Goal: Task Accomplishment & Management: Use online tool/utility

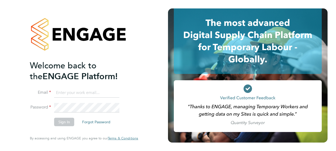
type input "creditcontrol@danielowen.co.uk"
click at [63, 120] on button "Sign In" at bounding box center [64, 122] width 20 height 8
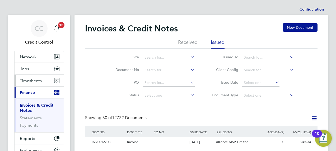
click at [26, 82] on span "Timesheets" at bounding box center [31, 80] width 22 height 5
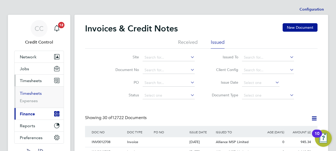
click at [29, 93] on link "Timesheets" at bounding box center [31, 93] width 22 height 5
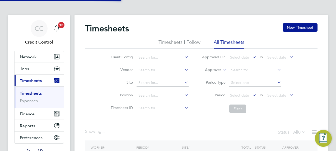
click at [206, 70] on label "Approver" at bounding box center [209, 69] width 24 height 5
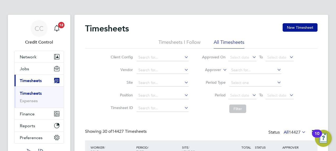
click at [210, 76] on li "Worker" at bounding box center [208, 76] width 26 height 7
click at [241, 70] on input at bounding box center [255, 70] width 52 height 7
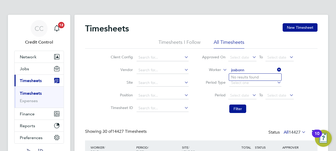
drag, startPoint x: 250, startPoint y: 69, endPoint x: 213, endPoint y: 68, distance: 37.2
click at [213, 68] on li "Worker josbonn" at bounding box center [247, 70] width 105 height 13
click at [237, 77] on li "[PERSON_NAME] eph [PERSON_NAME]" at bounding box center [270, 77] width 83 height 7
type input "[PERSON_NAME]"
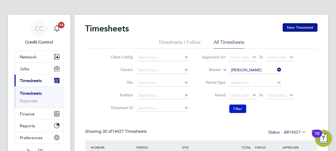
click at [235, 109] on button "Filter" at bounding box center [237, 109] width 17 height 8
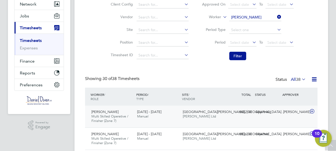
click at [313, 110] on icon at bounding box center [311, 111] width 7 height 4
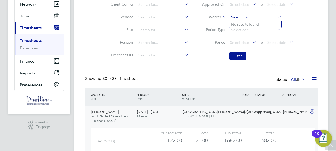
click at [257, 16] on input at bounding box center [255, 17] width 52 height 7
type input "[PERSON_NAME]"
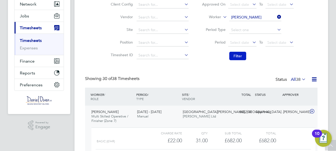
click at [239, 56] on button "Filter" at bounding box center [237, 56] width 17 height 8
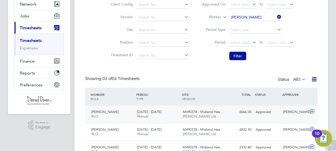
click at [312, 111] on icon at bounding box center [311, 111] width 7 height 4
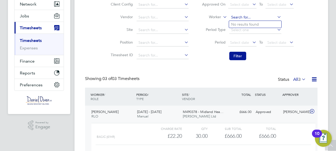
click at [261, 16] on input at bounding box center [255, 17] width 52 height 7
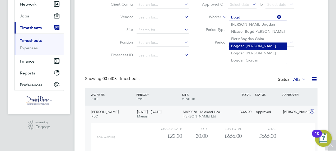
click at [249, 43] on li "Bogd an [PERSON_NAME]" at bounding box center [258, 45] width 58 height 7
type input "[PERSON_NAME]"
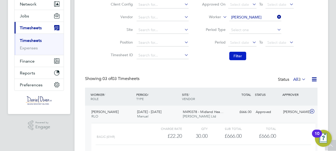
click at [236, 57] on button "Filter" at bounding box center [237, 56] width 17 height 8
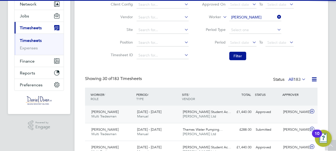
scroll to position [3, 3]
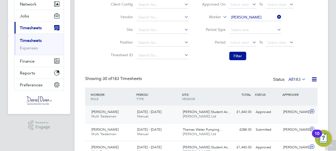
click at [312, 110] on icon at bounding box center [311, 111] width 7 height 4
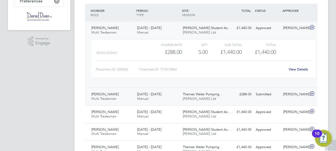
click at [311, 92] on icon at bounding box center [311, 94] width 7 height 4
